Goal: Navigation & Orientation: Find specific page/section

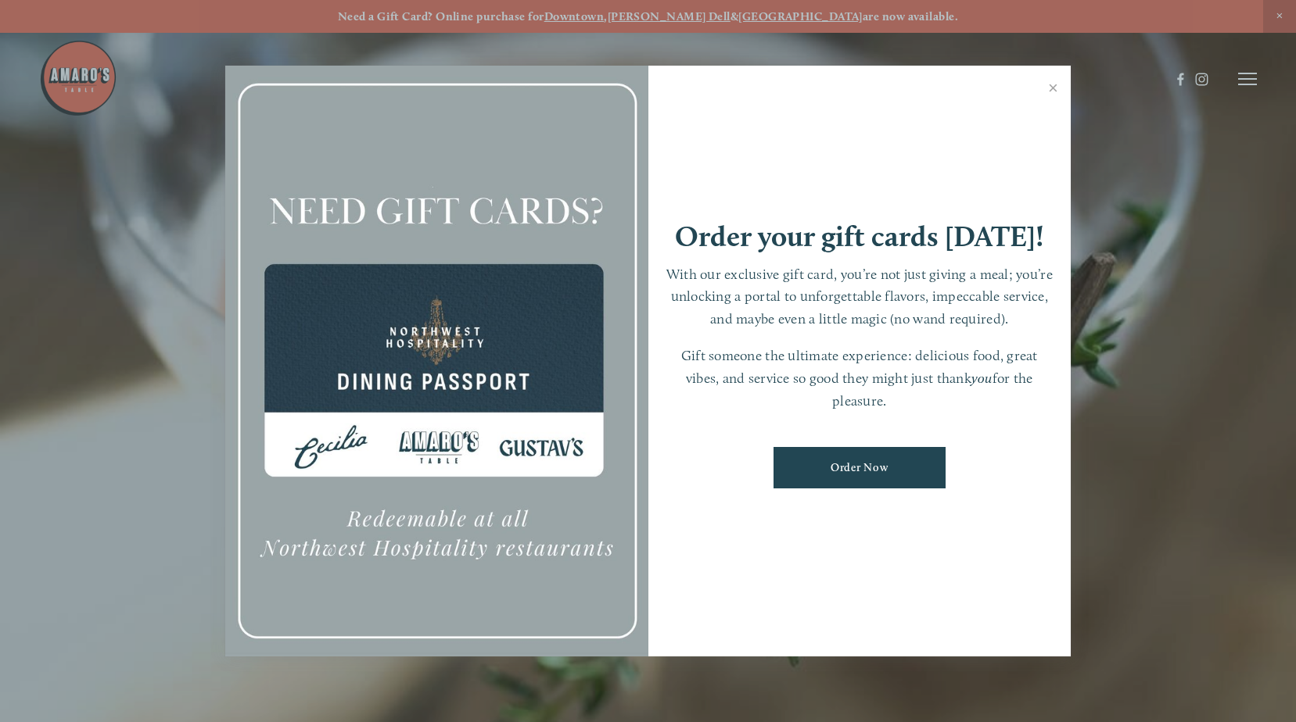
click at [1049, 88] on link "Close" at bounding box center [1053, 90] width 30 height 44
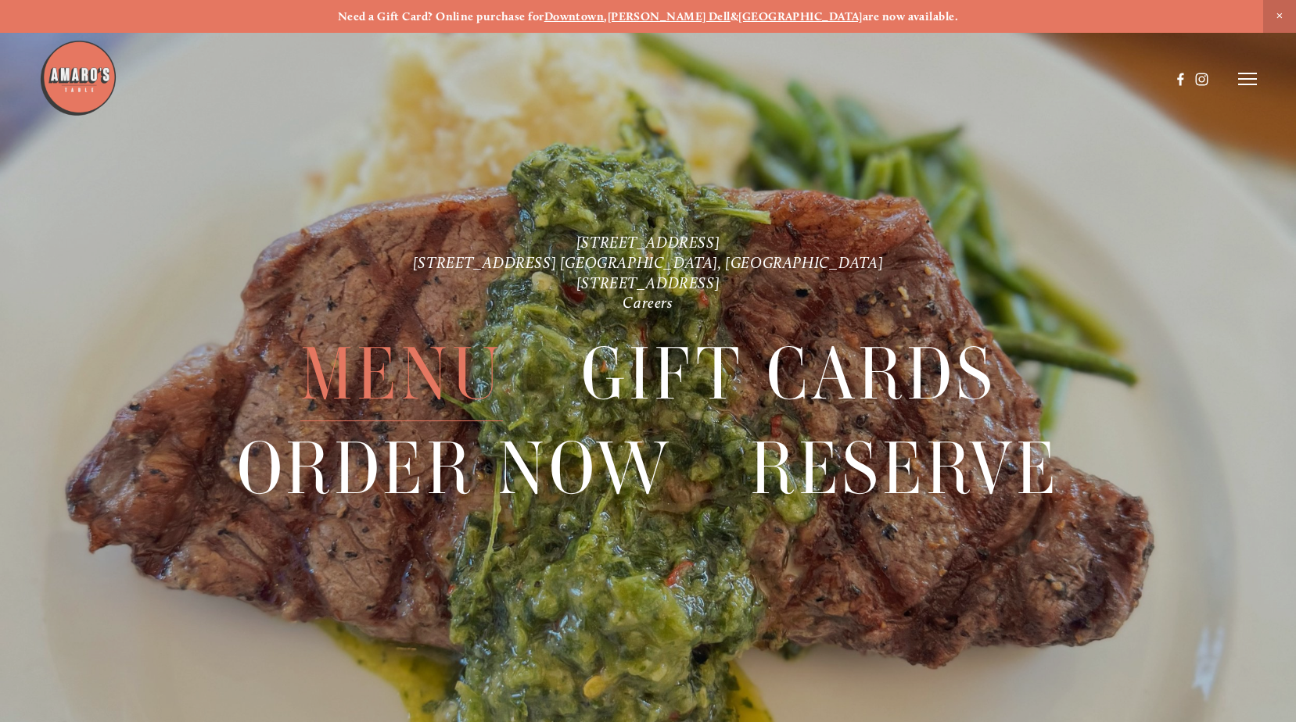
click at [426, 366] on span "Menu" at bounding box center [401, 375] width 203 height 94
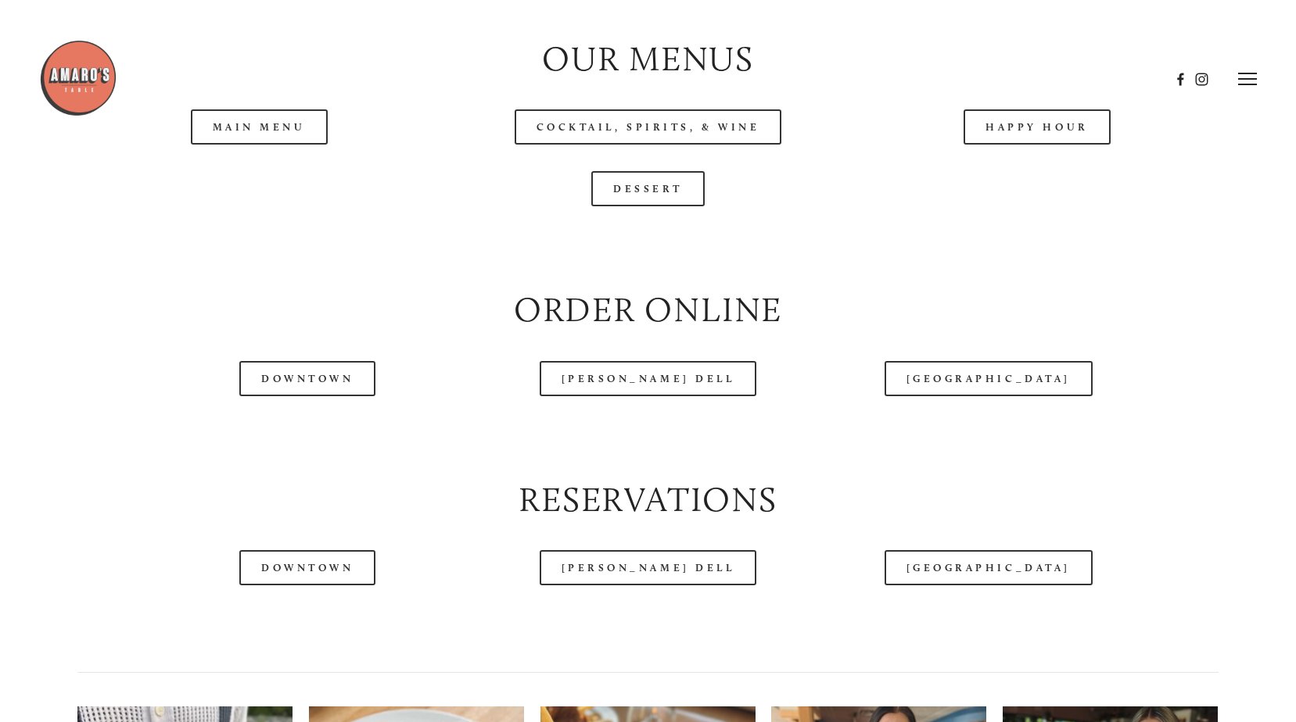
scroll to position [1642, 0]
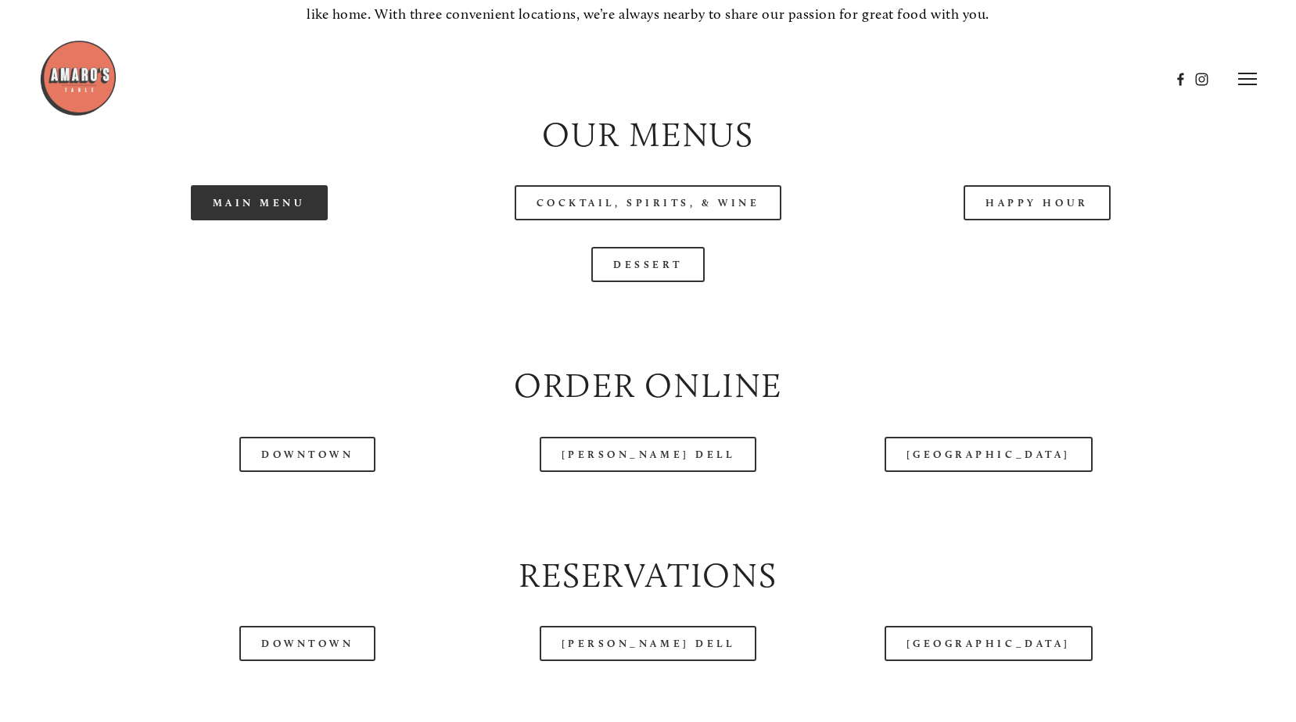
click at [273, 196] on link "Main Menu" at bounding box center [259, 202] width 137 height 35
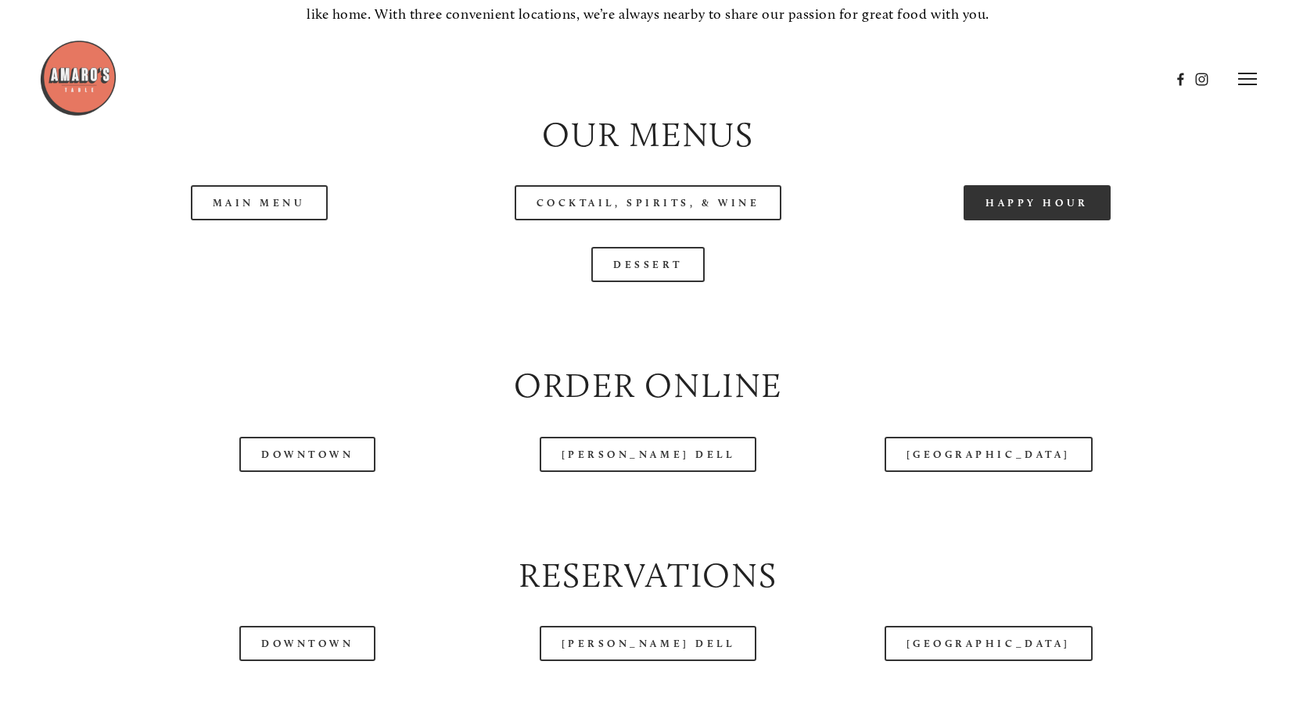
click at [1081, 220] on link "Happy Hour" at bounding box center [1036, 202] width 147 height 35
